Goal: Task Accomplishment & Management: Complete application form

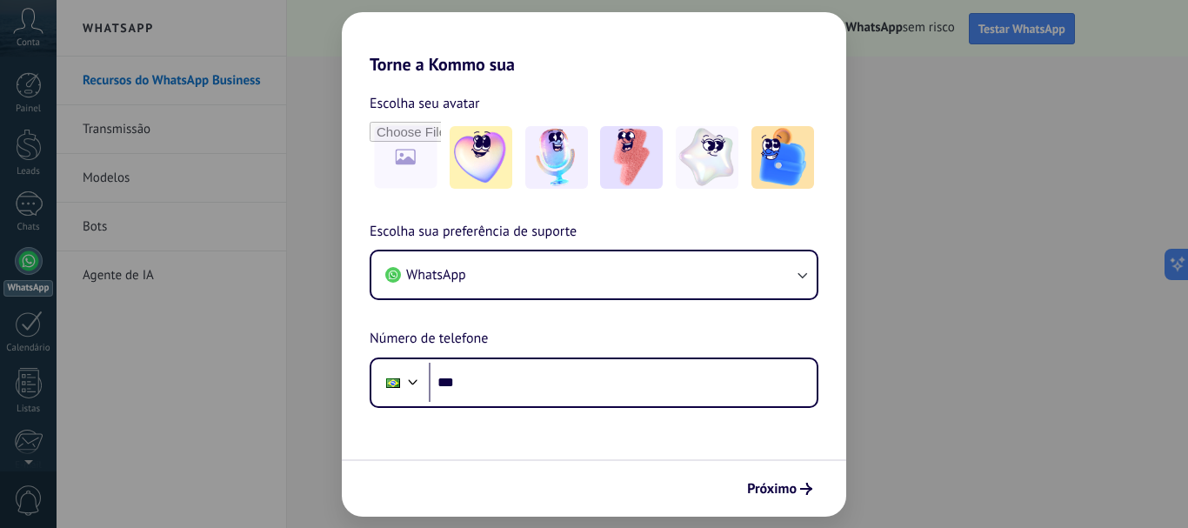
click at [991, 281] on div "Torne a Kommo sua Escolha seu avatar Escolha sua preferência de suporte WhatsAp…" at bounding box center [594, 264] width 1188 height 528
click at [790, 490] on span "Próximo" at bounding box center [772, 489] width 50 height 12
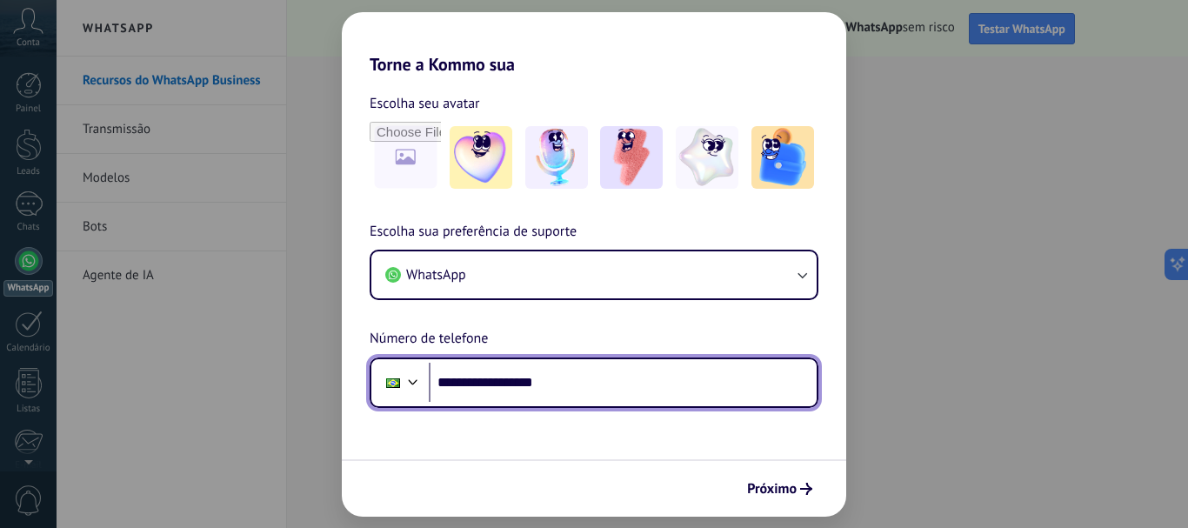
type input "**********"
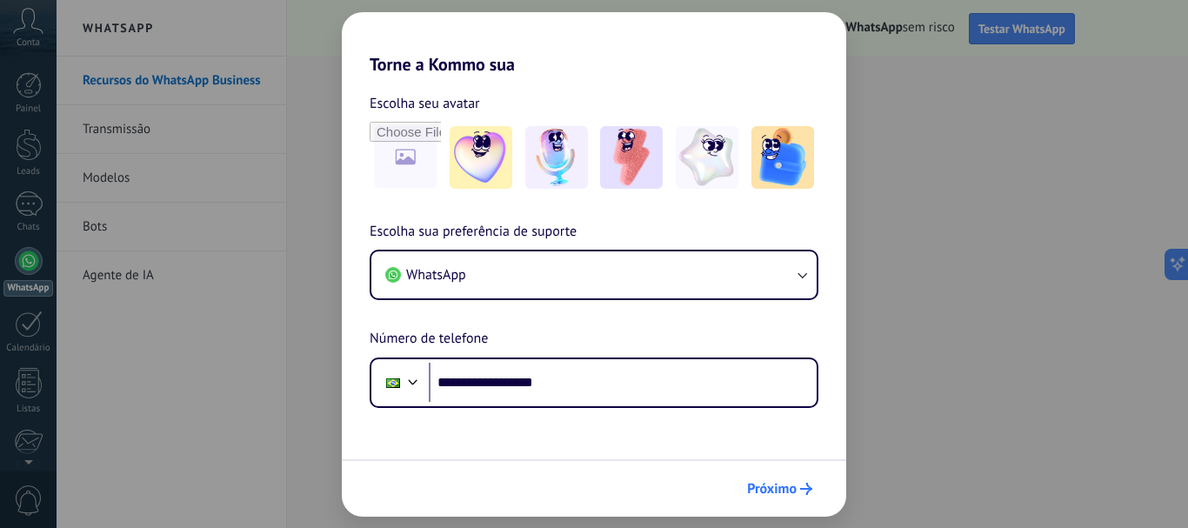
click at [778, 495] on span "Próximo" at bounding box center [772, 489] width 50 height 12
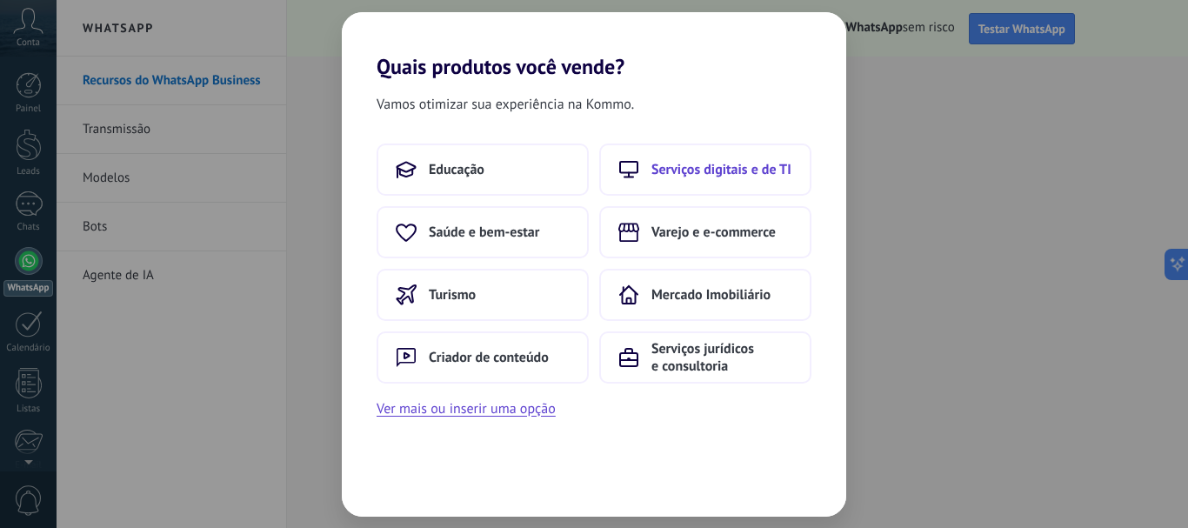
click at [641, 168] on button "Serviços digitais e de TI" at bounding box center [705, 169] width 212 height 52
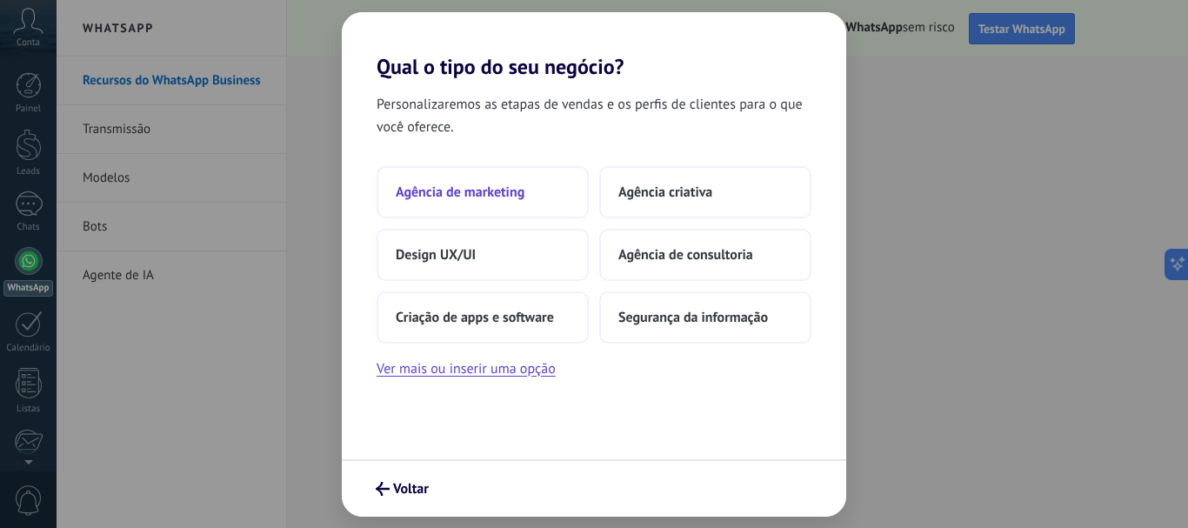
click at [474, 207] on button "Agência de marketing" at bounding box center [483, 192] width 212 height 52
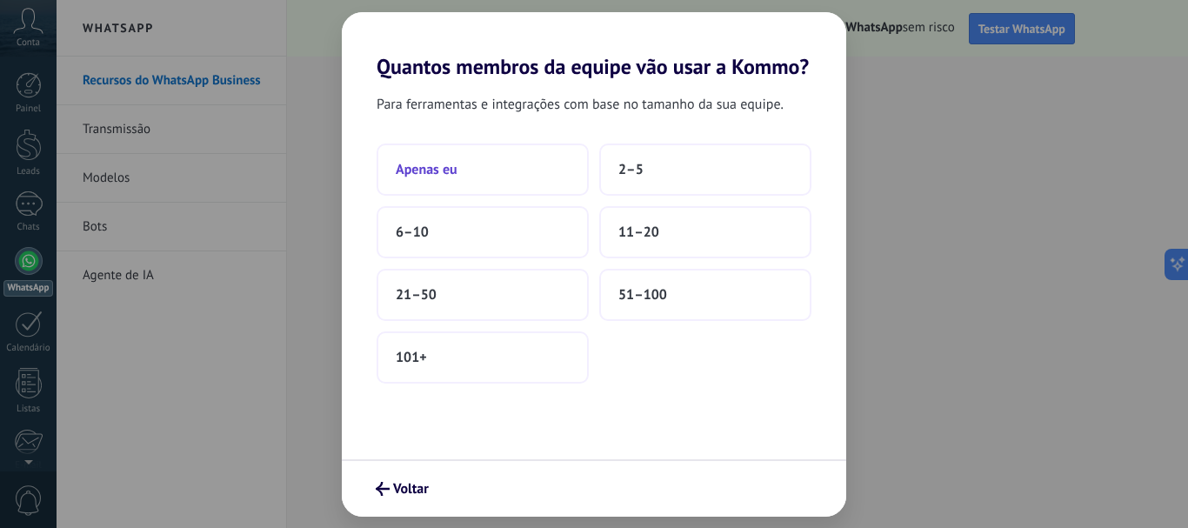
click at [463, 158] on button "Apenas eu" at bounding box center [483, 169] width 212 height 52
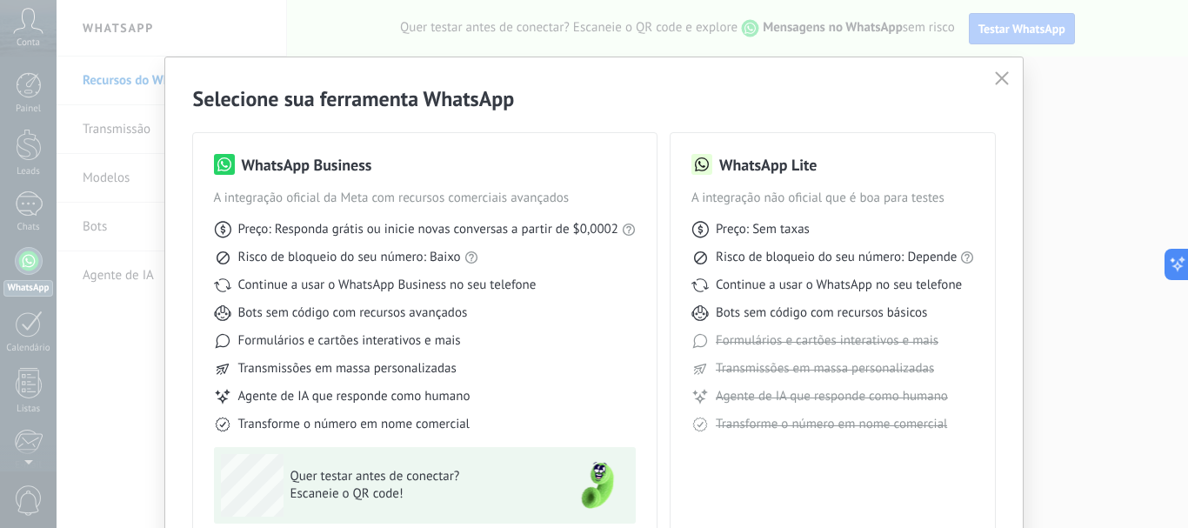
click at [996, 82] on use "button" at bounding box center [1002, 77] width 13 height 13
